Goal: Information Seeking & Learning: Learn about a topic

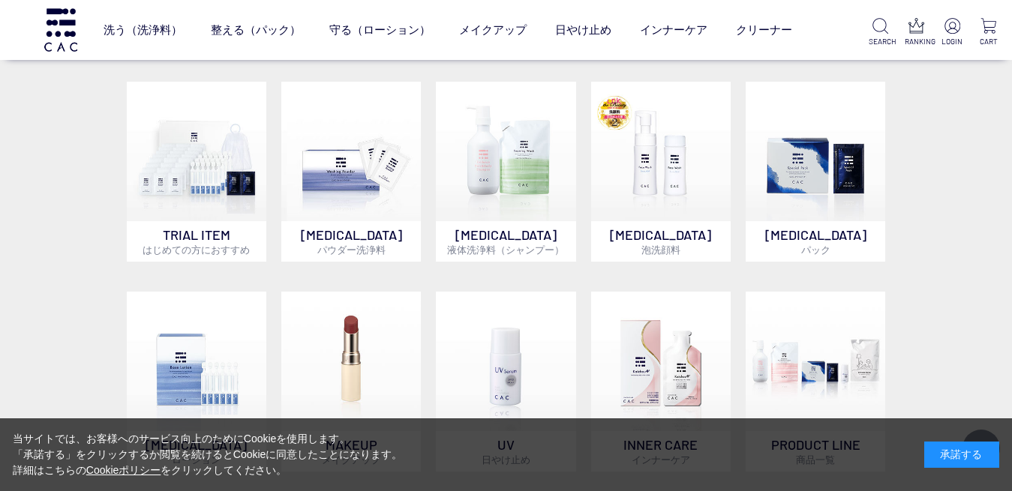
scroll to position [878, 0]
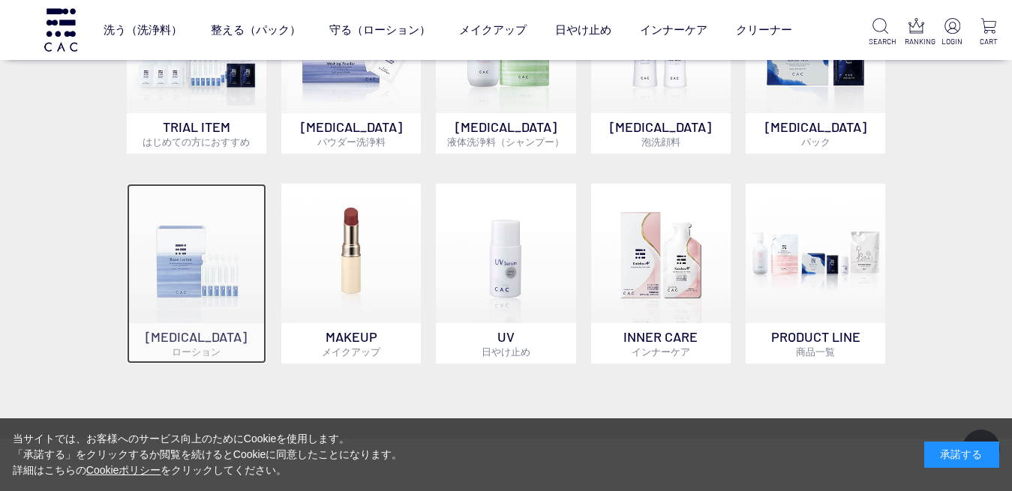
click at [197, 235] on img at bounding box center [196, 253] width 139 height 139
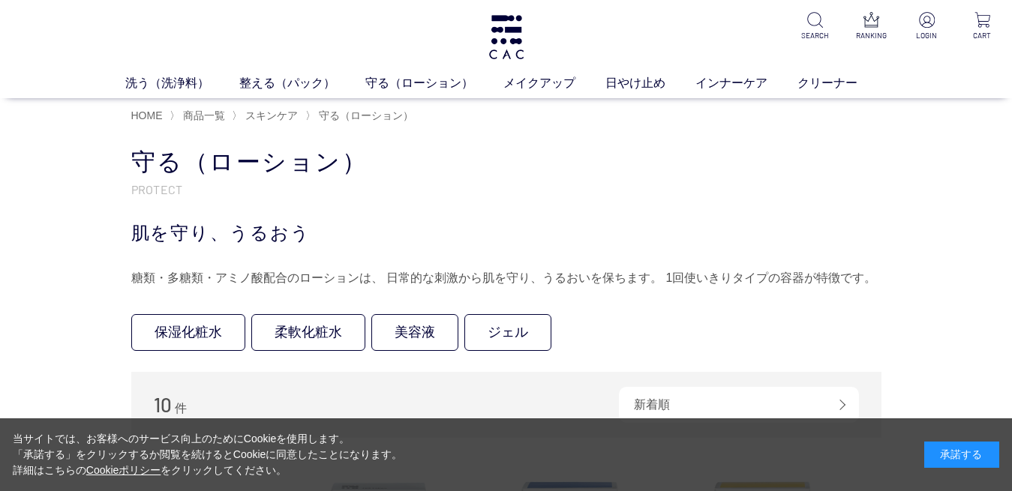
scroll to position [170, 0]
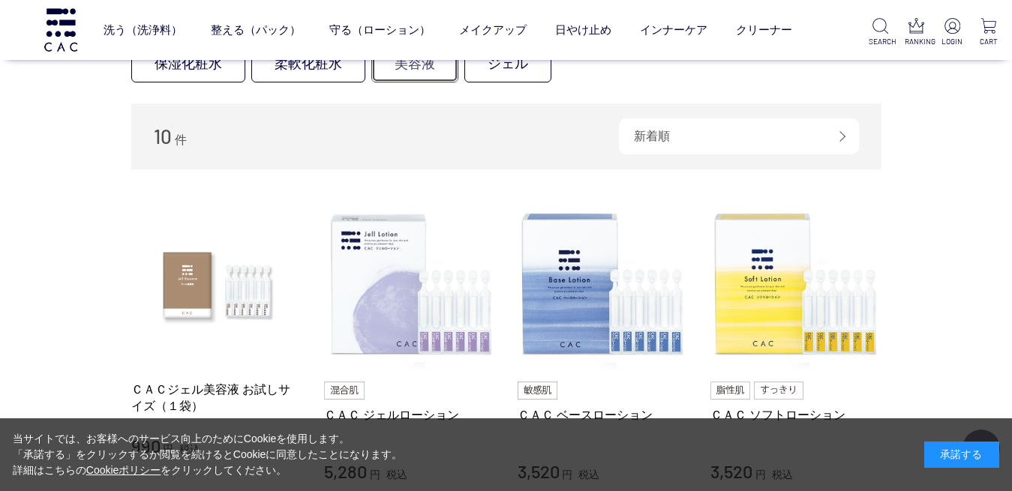
click at [427, 82] on link "美容液" at bounding box center [414, 64] width 87 height 37
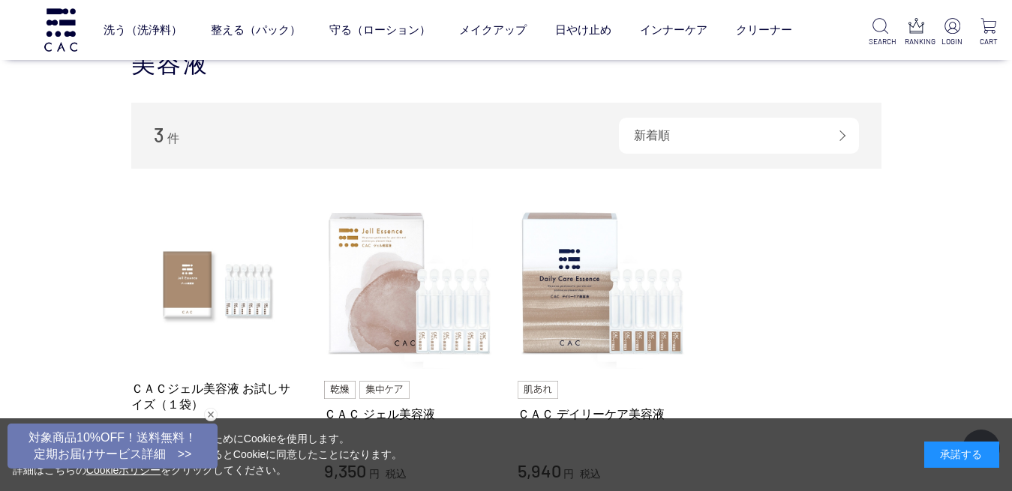
scroll to position [226, 0]
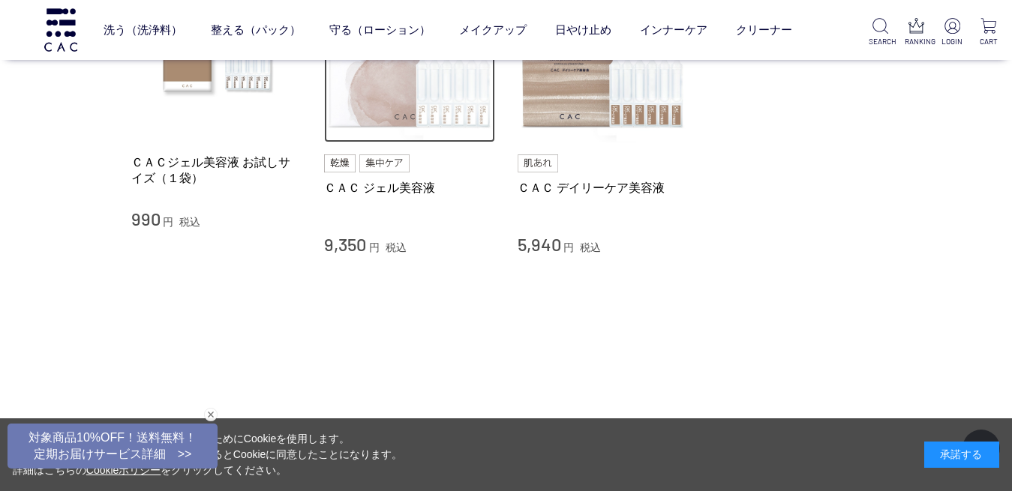
click at [448, 106] on img at bounding box center [409, 57] width 171 height 171
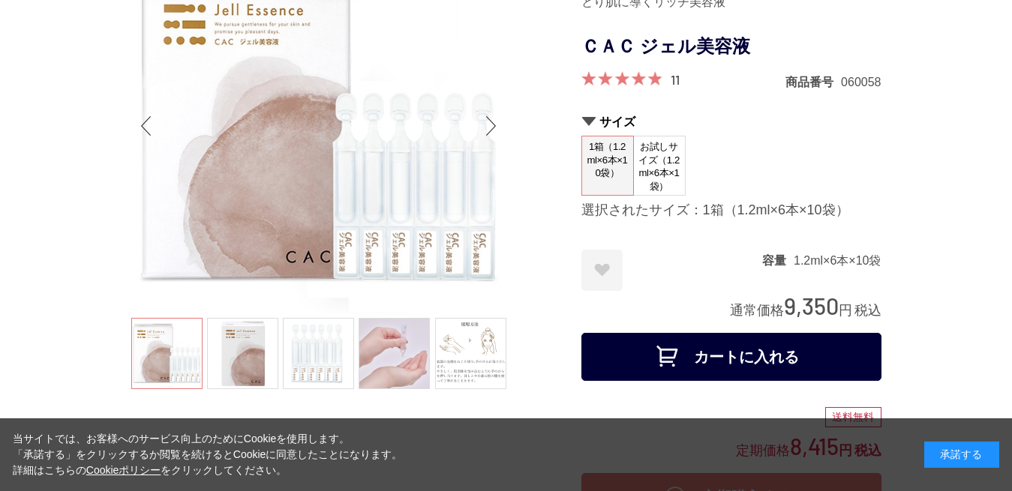
scroll to position [9, 0]
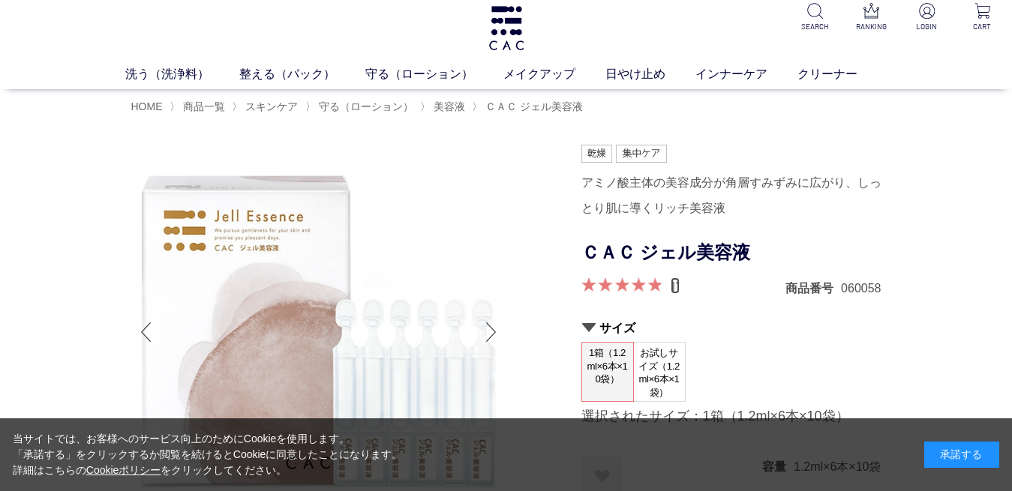
click at [674, 294] on link "11" at bounding box center [674, 285] width 9 height 16
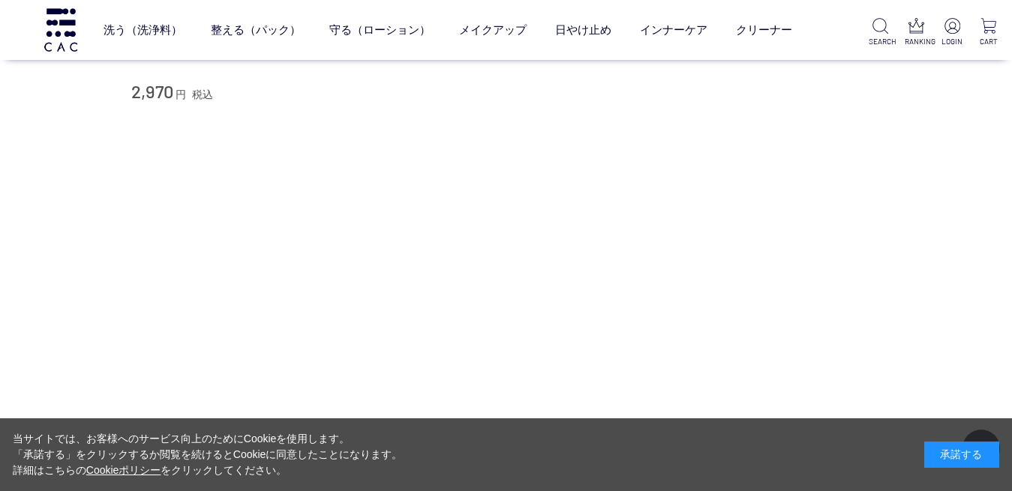
scroll to position [11542, 0]
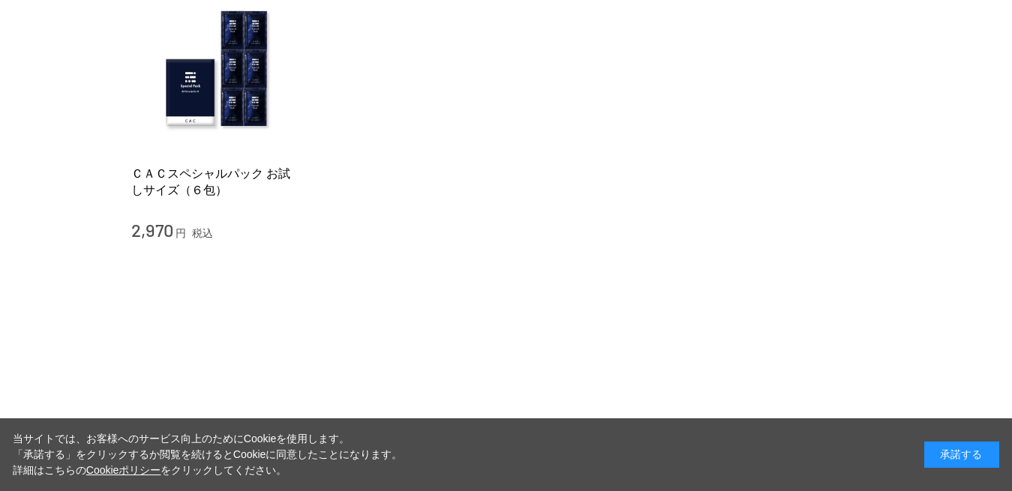
scroll to position [9, 0]
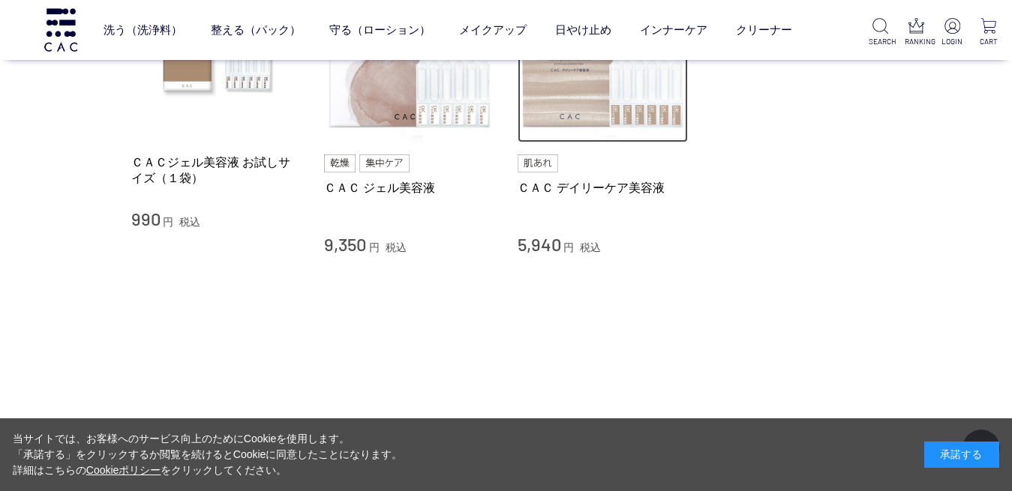
click at [579, 97] on img at bounding box center [602, 57] width 171 height 171
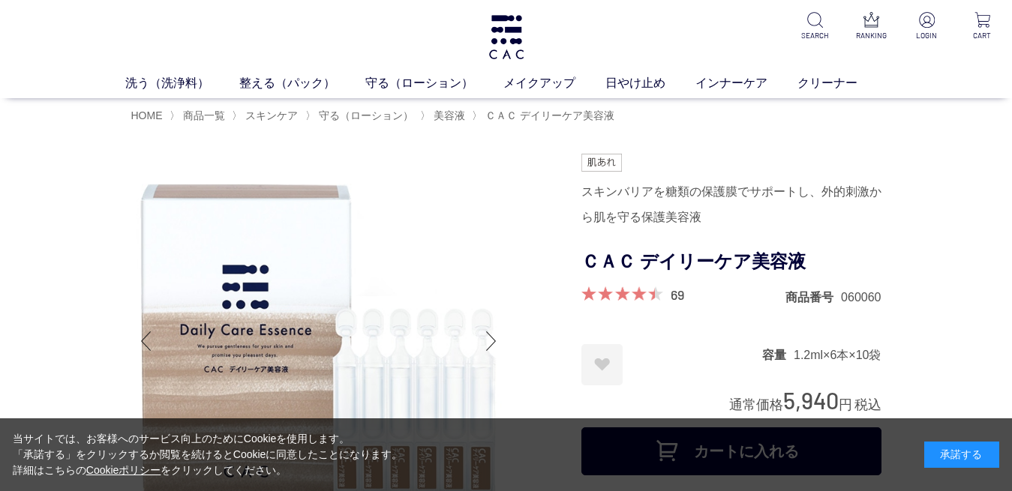
scroll to position [43, 0]
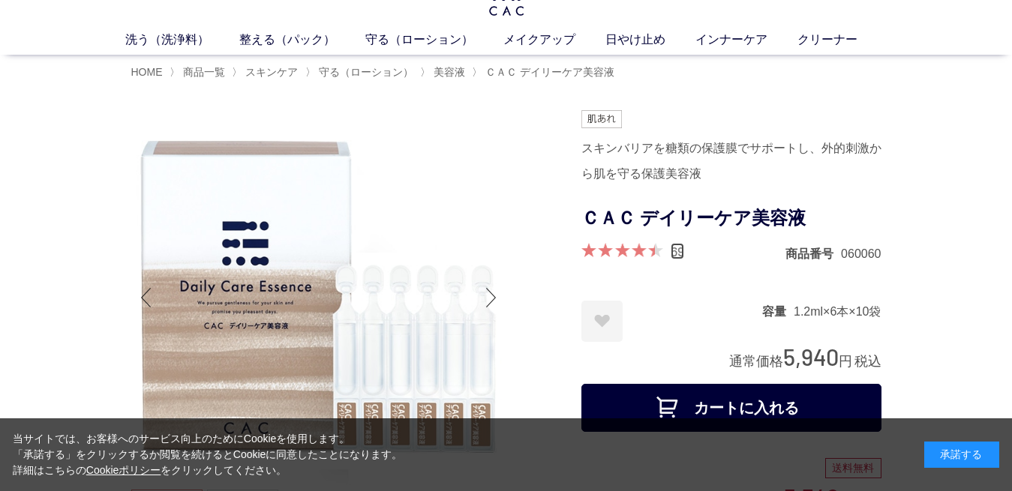
click at [673, 259] on link "69" at bounding box center [676, 251] width 13 height 16
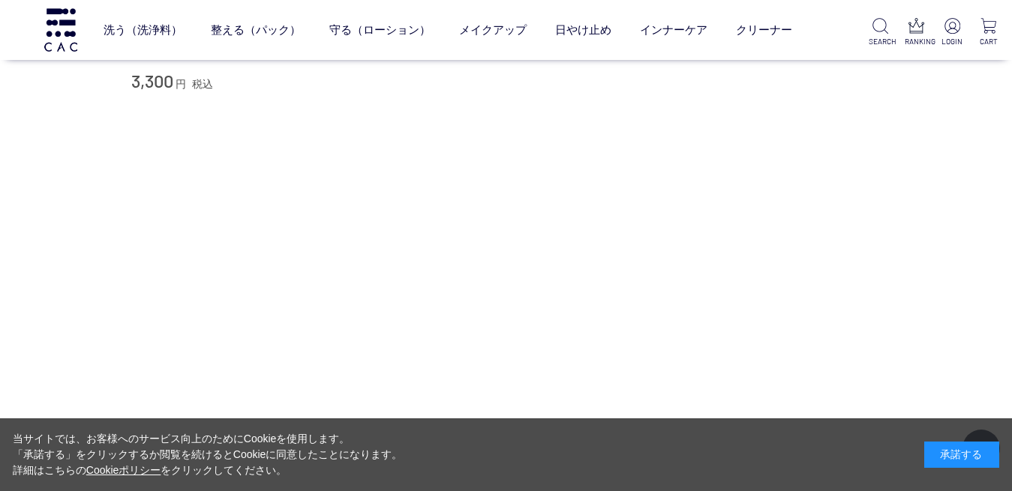
scroll to position [10771, 0]
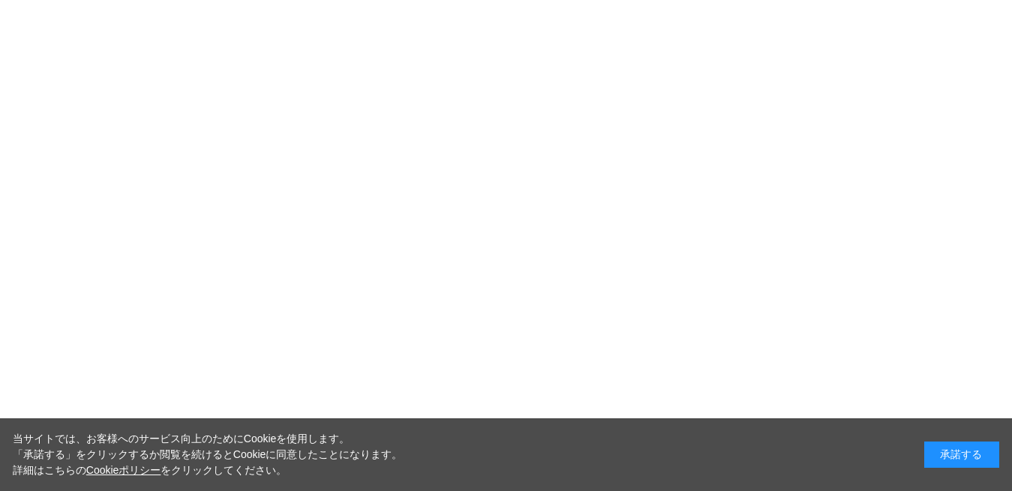
scroll to position [43, 0]
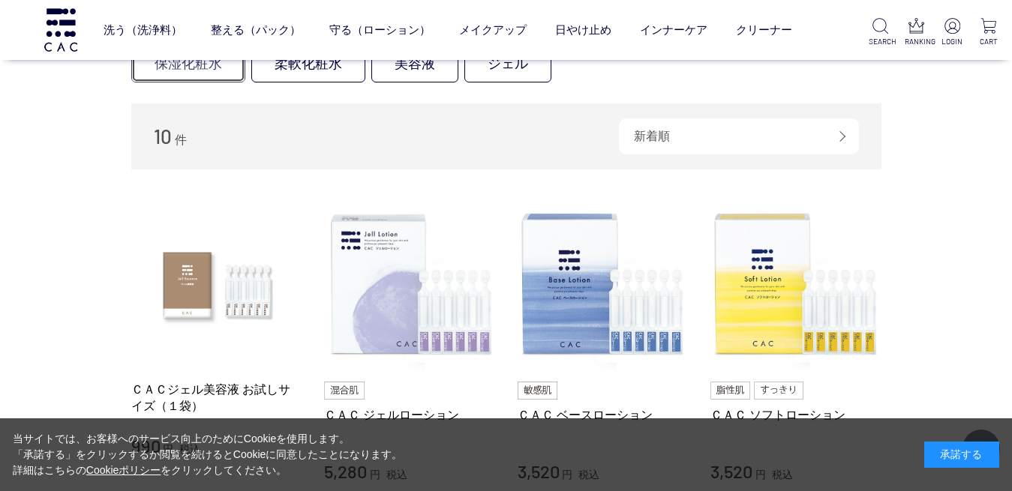
click at [197, 82] on link "保湿化粧水" at bounding box center [188, 64] width 114 height 37
click at [316, 82] on link "柔軟化粧水" at bounding box center [308, 64] width 114 height 37
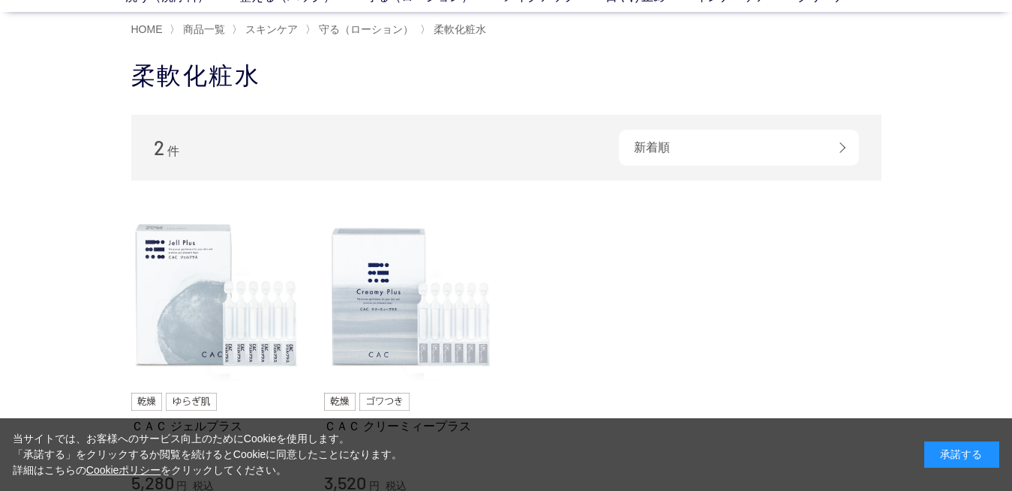
scroll to position [172, 0]
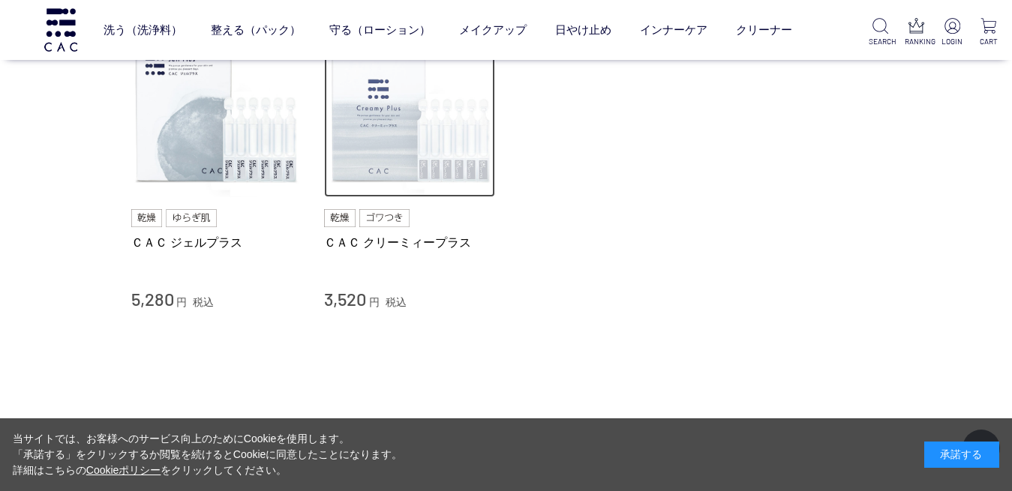
click at [454, 162] on img at bounding box center [409, 112] width 171 height 171
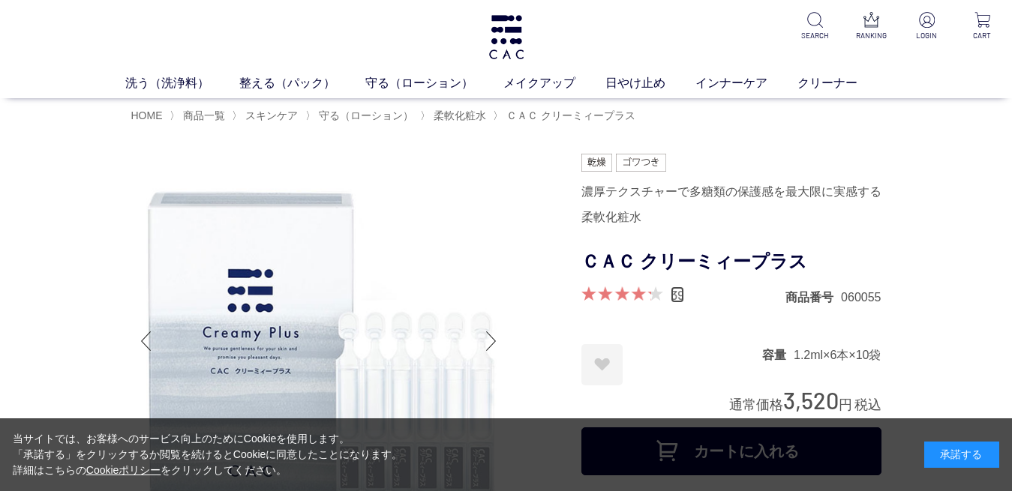
click at [679, 303] on link "39" at bounding box center [676, 294] width 13 height 16
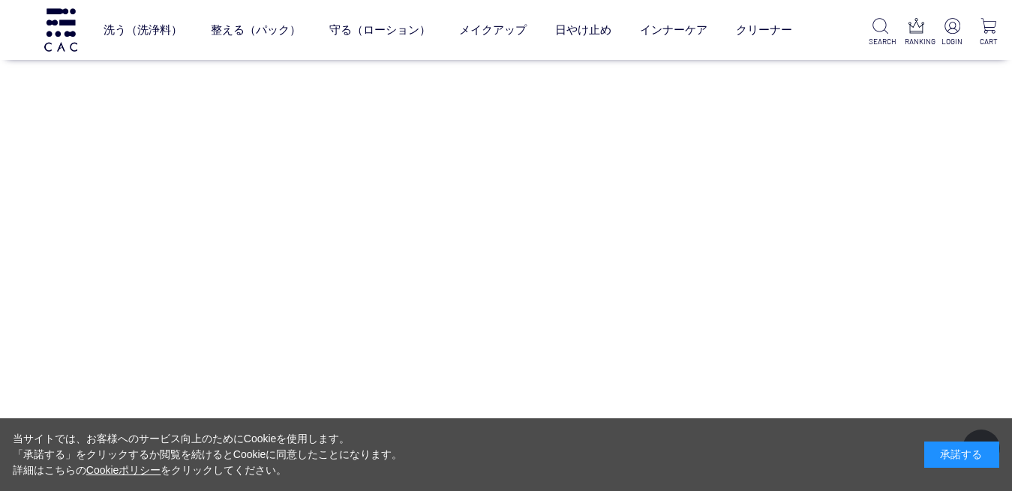
scroll to position [10841, 0]
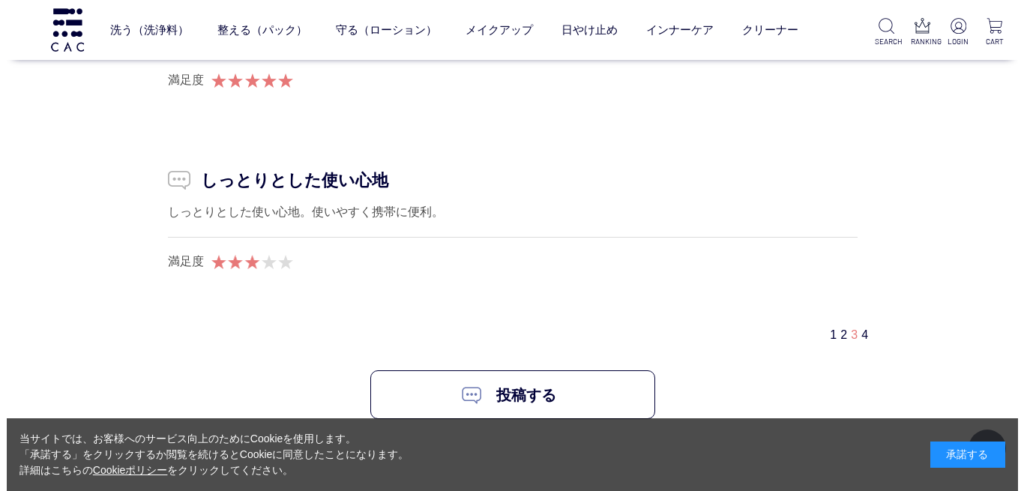
scroll to position [9371, 0]
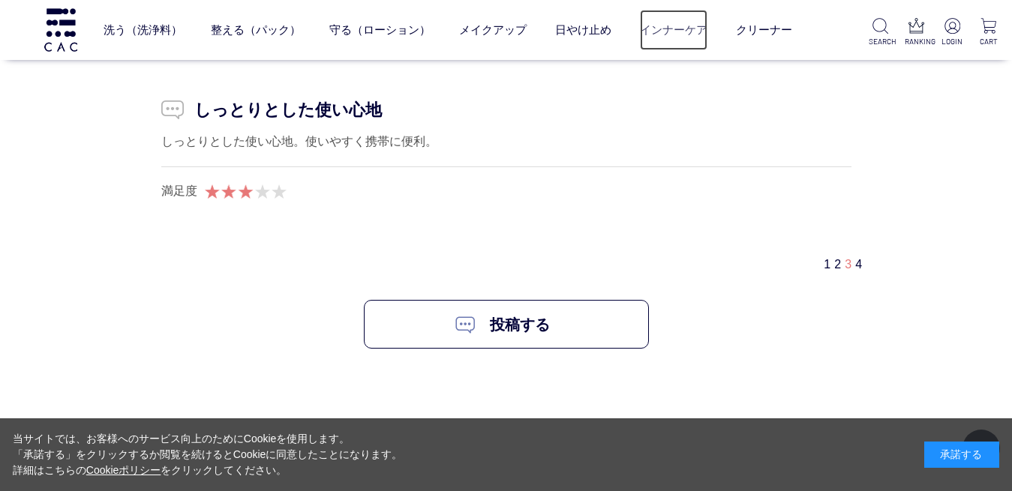
click at [669, 32] on link "インナーケア" at bounding box center [673, 30] width 67 height 40
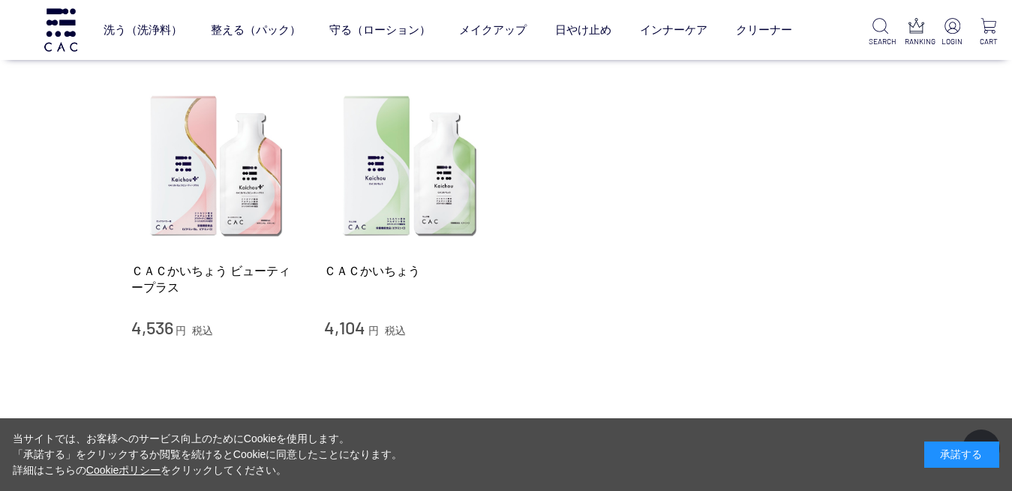
scroll to position [281, 0]
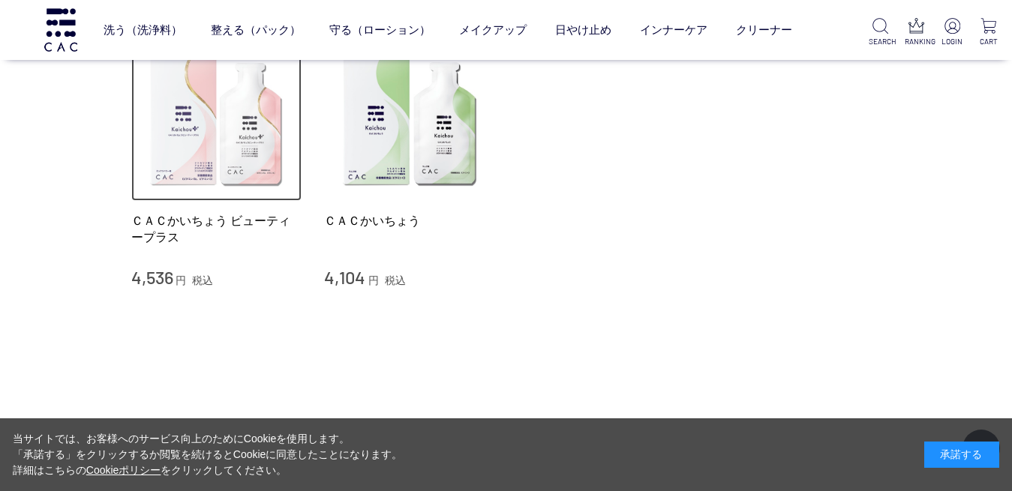
click at [234, 189] on img at bounding box center [216, 116] width 171 height 171
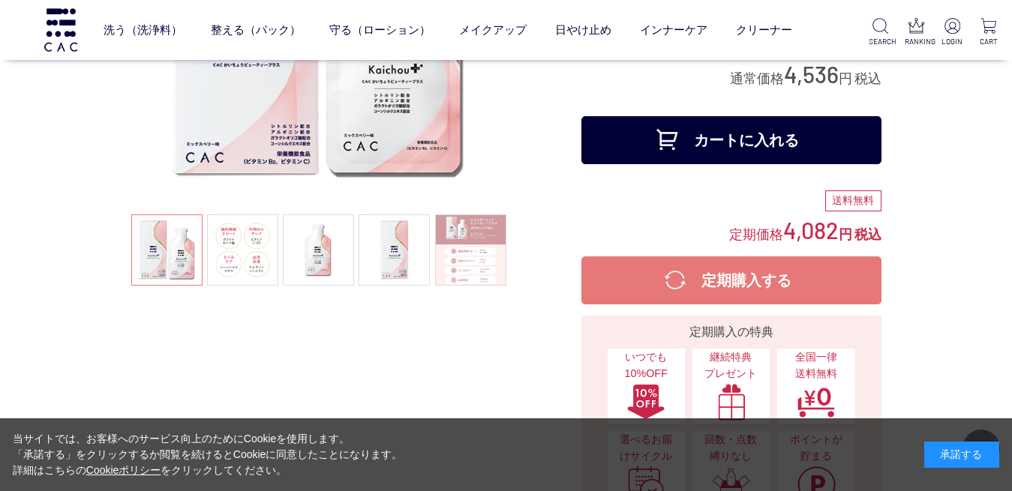
scroll to position [252, 0]
